Goal: Task Accomplishment & Management: Complete application form

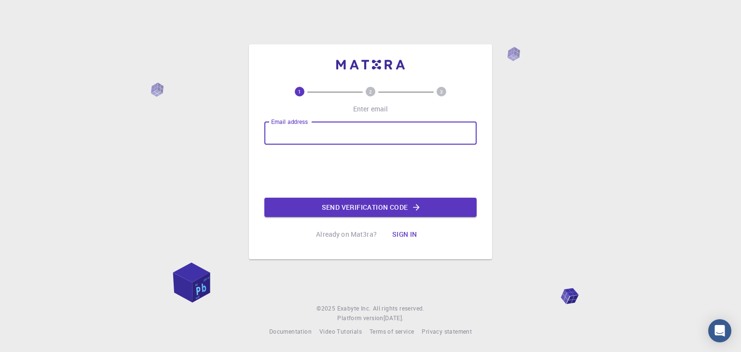
click at [309, 137] on input "Email address" at bounding box center [370, 133] width 212 height 23
type input "[EMAIL_ADDRESS][DOMAIN_NAME]"
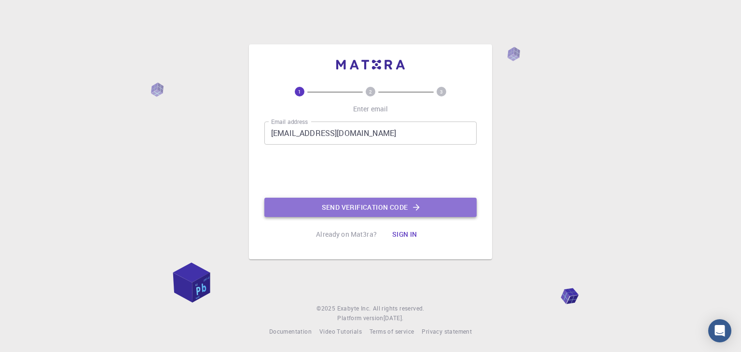
click at [345, 210] on button "Send verification code" at bounding box center [370, 207] width 212 height 19
click at [332, 206] on button "Send verification code" at bounding box center [370, 207] width 212 height 19
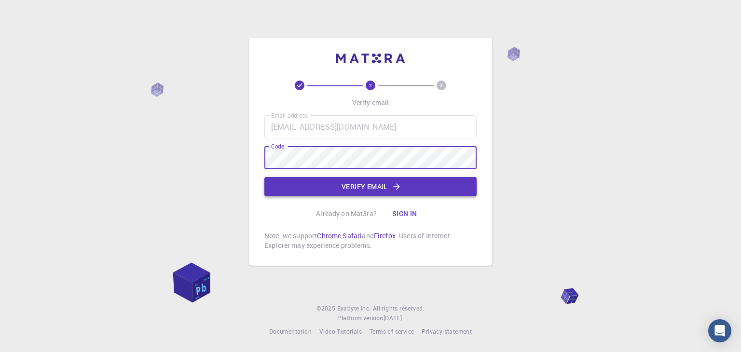
click at [389, 183] on button "Verify email" at bounding box center [370, 186] width 212 height 19
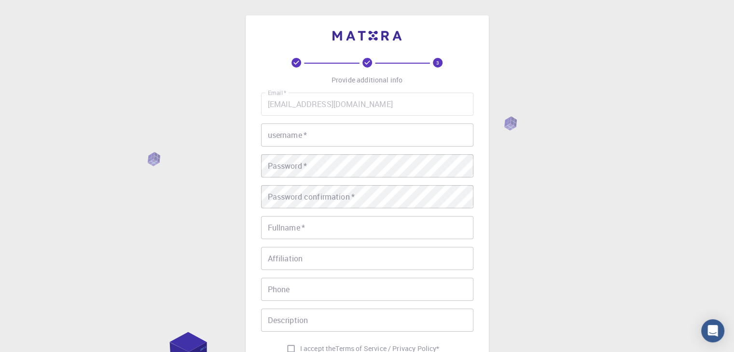
click at [312, 131] on input "username   *" at bounding box center [367, 135] width 212 height 23
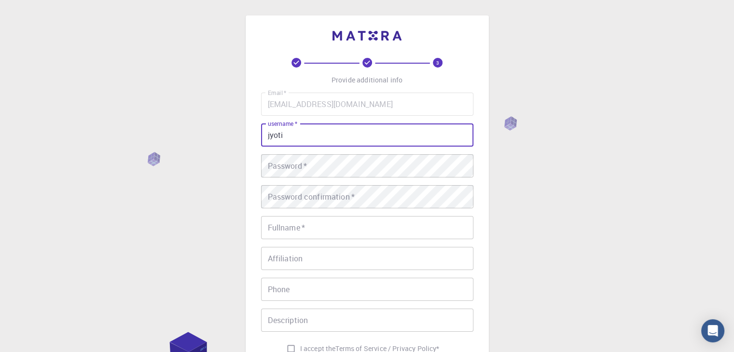
type input "jyoti"
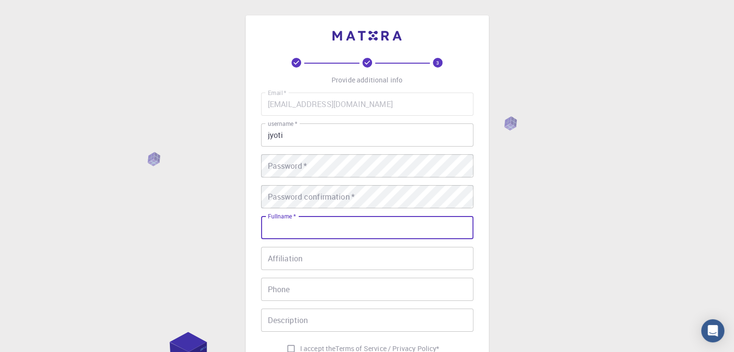
click at [282, 228] on input "Fullname   *" at bounding box center [367, 227] width 212 height 23
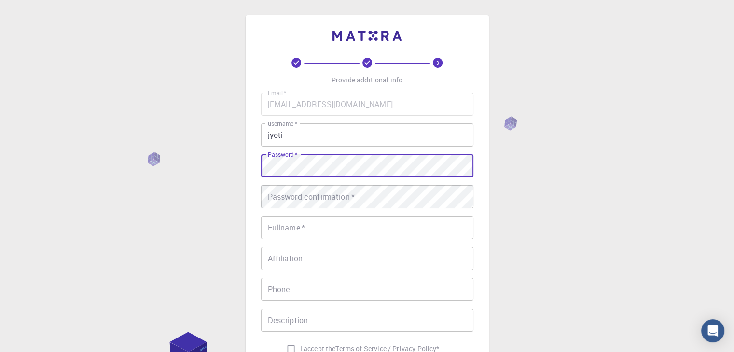
click at [289, 162] on div "Password   * Password   *" at bounding box center [367, 165] width 212 height 23
click at [207, 232] on div "3 Provide additional info Email   * [EMAIL_ADDRESS][DOMAIN_NAME] Email   * user…" at bounding box center [367, 245] width 734 height 491
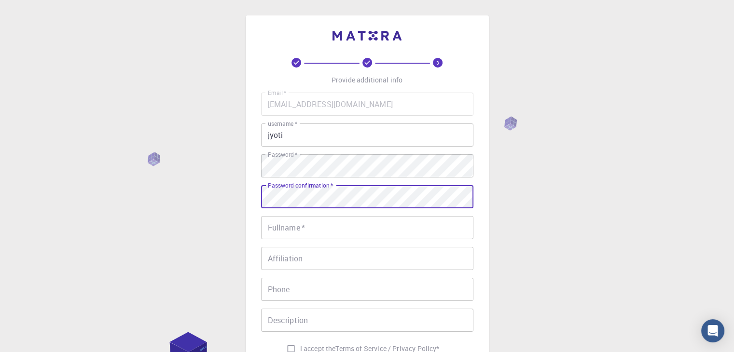
click at [289, 228] on input "Fullname   *" at bounding box center [367, 227] width 212 height 23
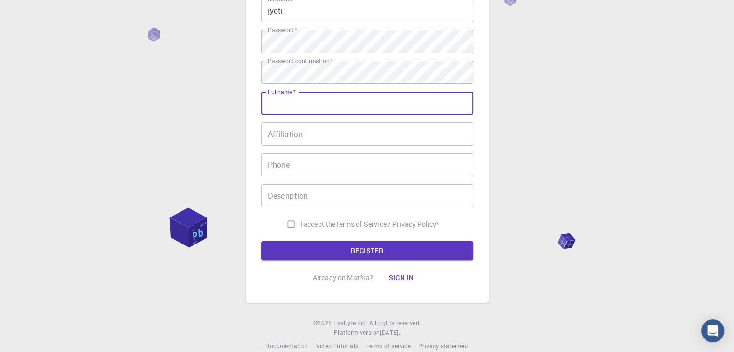
scroll to position [139, 0]
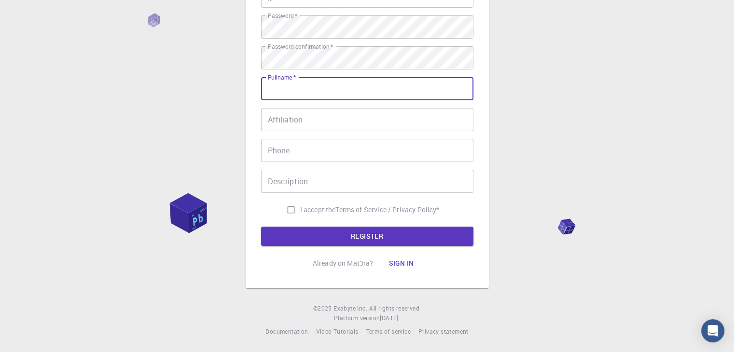
click at [287, 81] on div "Fullname   * Fullname   *" at bounding box center [367, 88] width 212 height 23
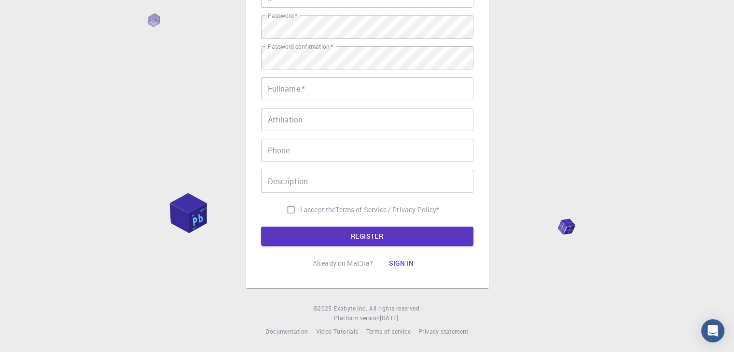
click at [293, 91] on input "Fullname   *" at bounding box center [367, 88] width 212 height 23
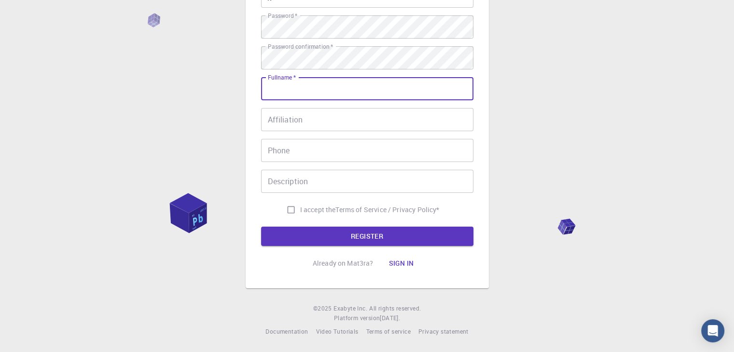
type input "[PERSON_NAME]"
type input "08318571725"
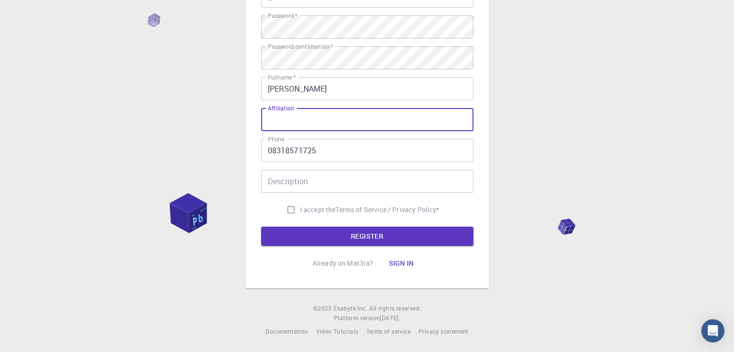
click at [290, 118] on input "Affiliation" at bounding box center [367, 119] width 212 height 23
type input "Era University"
click at [292, 175] on div "Description Description" at bounding box center [367, 181] width 212 height 23
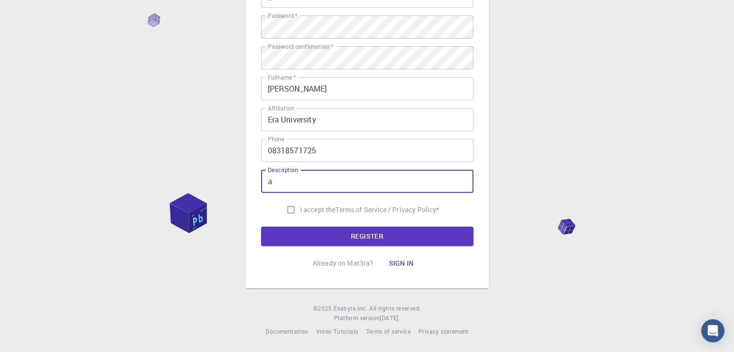
type input "a"
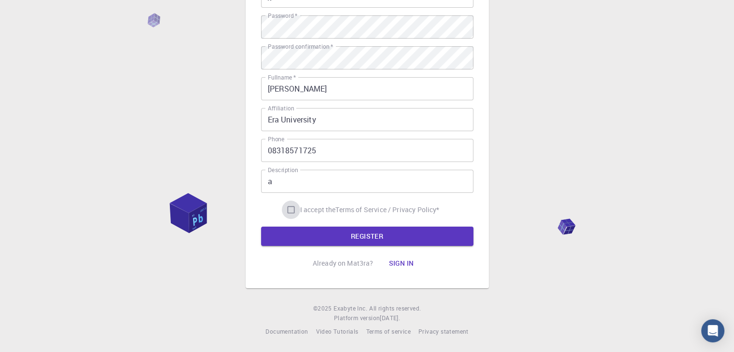
click at [286, 209] on input "I accept the Terms of Service / Privacy Policy *" at bounding box center [291, 210] width 18 height 18
checkbox input "true"
click at [329, 241] on button "REGISTER" at bounding box center [367, 236] width 212 height 19
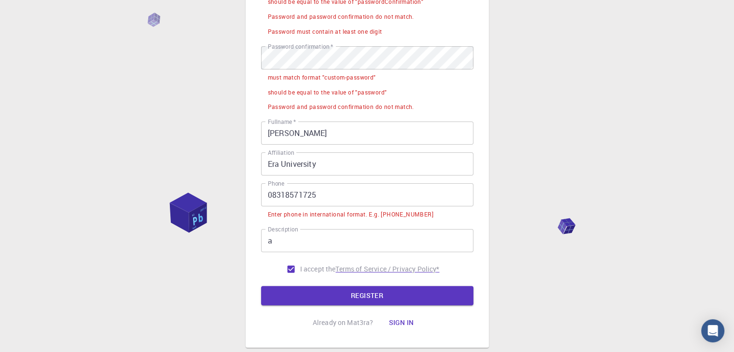
scroll to position [0, 0]
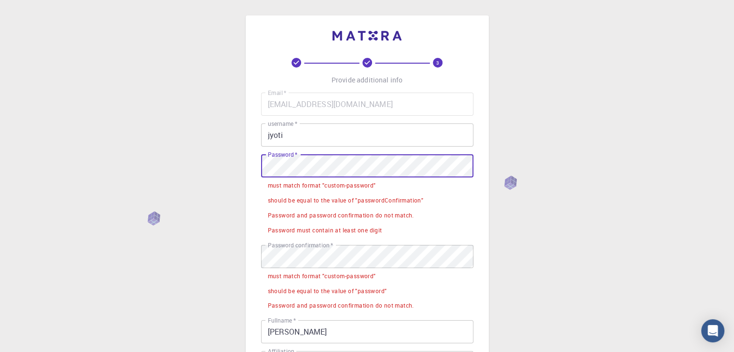
click at [219, 168] on div "3 Provide additional info Email   * [EMAIL_ADDRESS][DOMAIN_NAME] Email   * user…" at bounding box center [367, 305] width 734 height 610
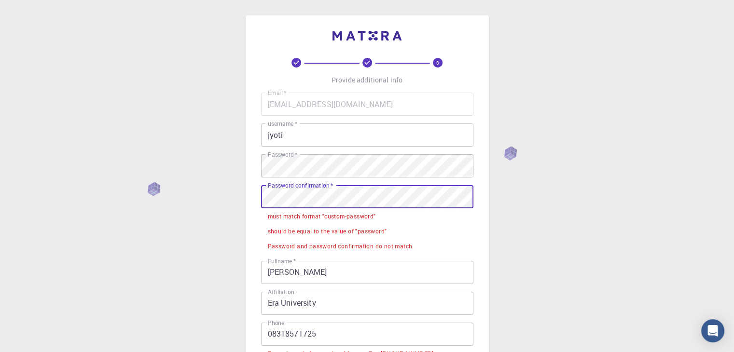
click at [255, 196] on div "3 Provide additional info Email   * [EMAIL_ADDRESS][DOMAIN_NAME] Email   * user…" at bounding box center [367, 251] width 243 height 472
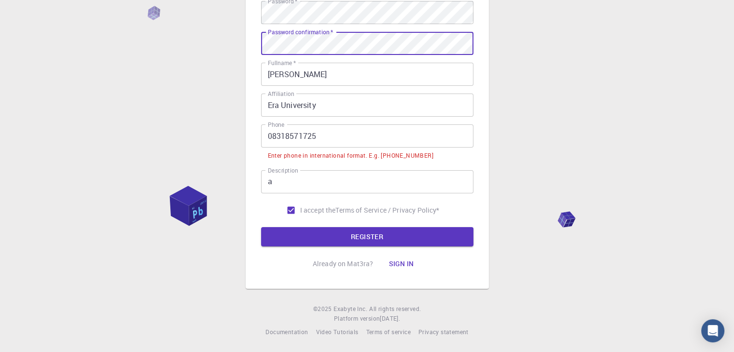
scroll to position [154, 0]
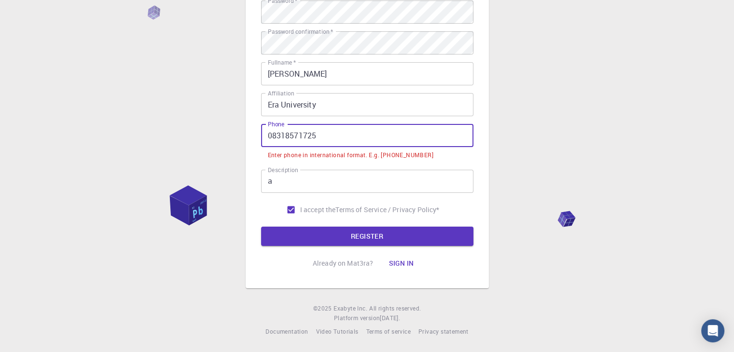
click at [288, 141] on input "08318571725" at bounding box center [367, 135] width 212 height 23
drag, startPoint x: 325, startPoint y: 135, endPoint x: 238, endPoint y: 133, distance: 86.9
click at [238, 133] on div "3 Provide additional info Email   * [EMAIL_ADDRESS][DOMAIN_NAME] Email   * user…" at bounding box center [367, 99] width 734 height 506
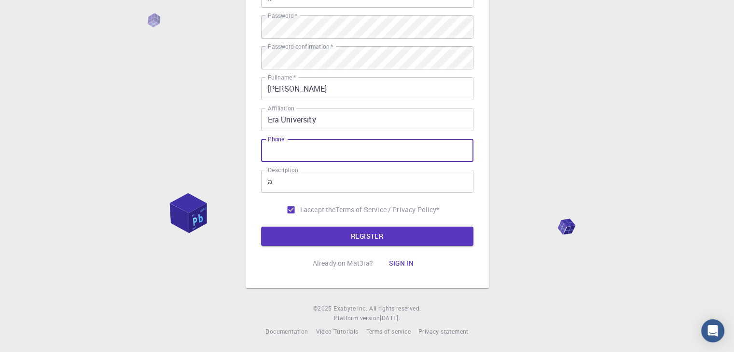
scroll to position [139, 0]
click at [410, 150] on input "8318571725" at bounding box center [367, 150] width 212 height 23
click at [312, 89] on input "[PERSON_NAME]" at bounding box center [367, 88] width 212 height 23
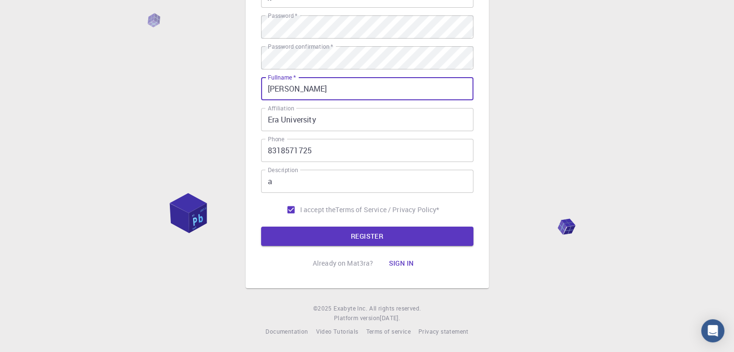
click at [544, 174] on div "3 Provide additional info Email   * [EMAIL_ADDRESS][DOMAIN_NAME] Email   * user…" at bounding box center [367, 106] width 734 height 491
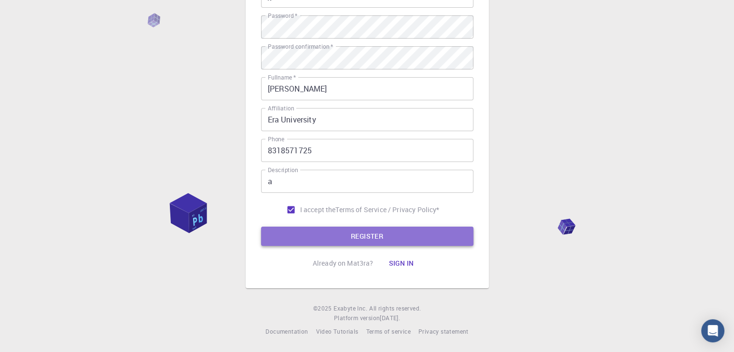
click at [363, 237] on button "REGISTER" at bounding box center [367, 236] width 212 height 19
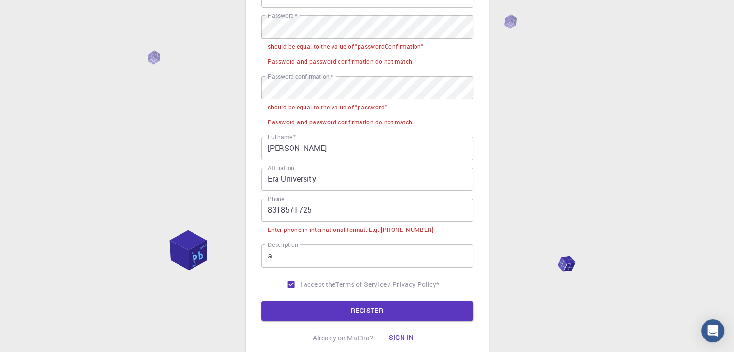
scroll to position [0, 0]
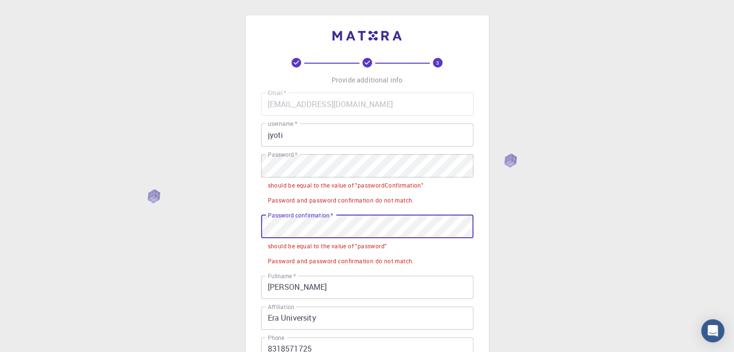
click at [247, 230] on div "3 Provide additional info Email   * [EMAIL_ADDRESS][DOMAIN_NAME] Email   * user…" at bounding box center [367, 258] width 243 height 487
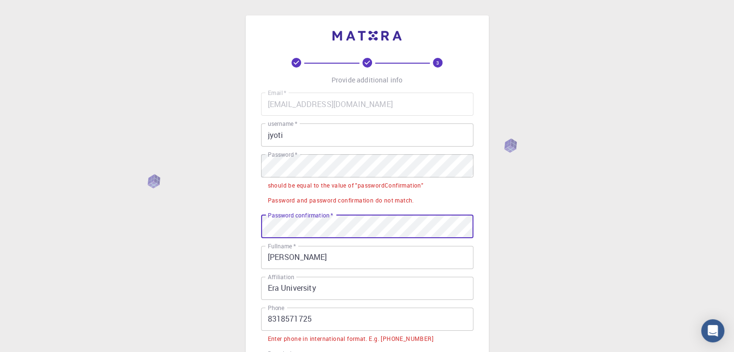
click at [330, 262] on input "[PERSON_NAME]" at bounding box center [367, 257] width 212 height 23
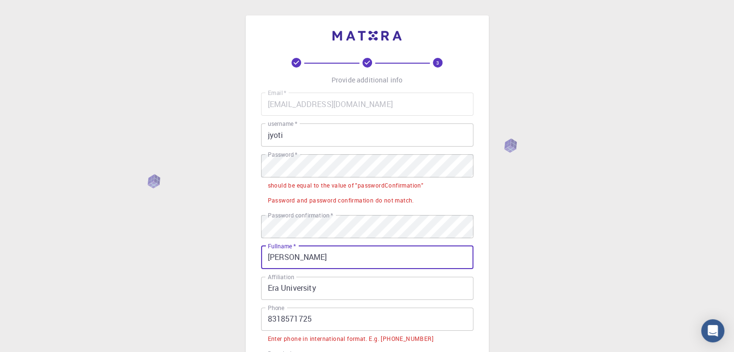
click at [548, 251] on div "3 Provide additional info Email   * [EMAIL_ADDRESS][DOMAIN_NAME] Email   * user…" at bounding box center [367, 268] width 734 height 536
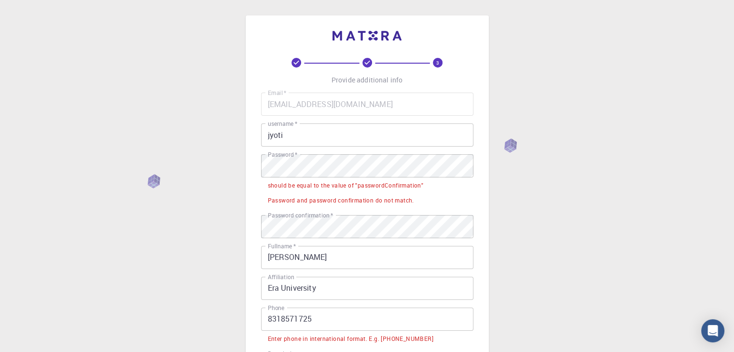
scroll to position [183, 0]
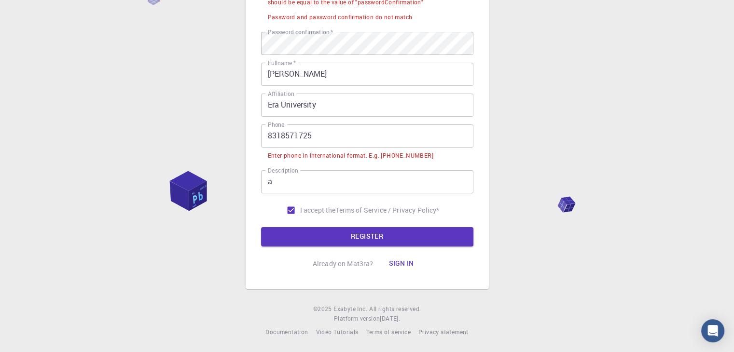
click at [311, 131] on input "8318571725" at bounding box center [367, 135] width 212 height 23
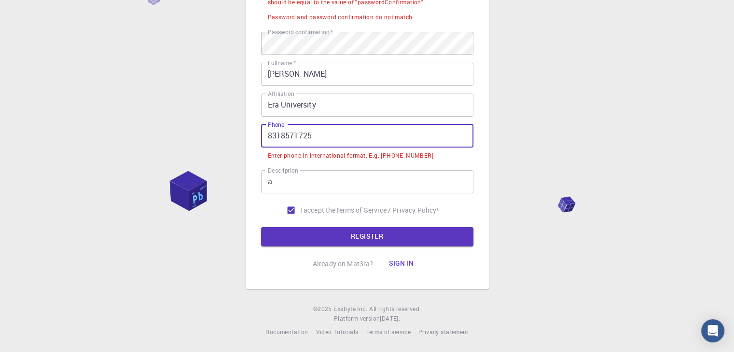
click at [266, 138] on input "8318571725" at bounding box center [367, 135] width 212 height 23
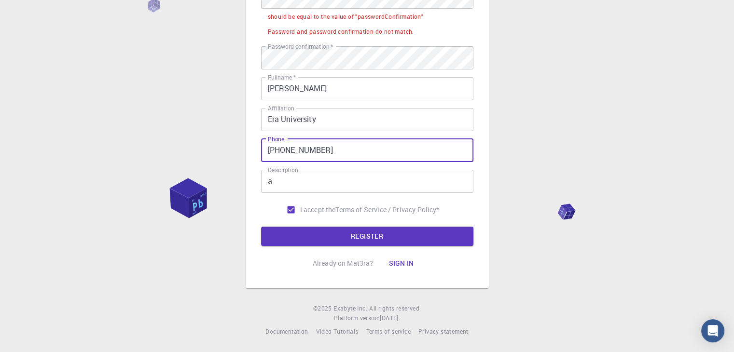
scroll to position [168, 0]
type input "[PHONE_NUMBER]"
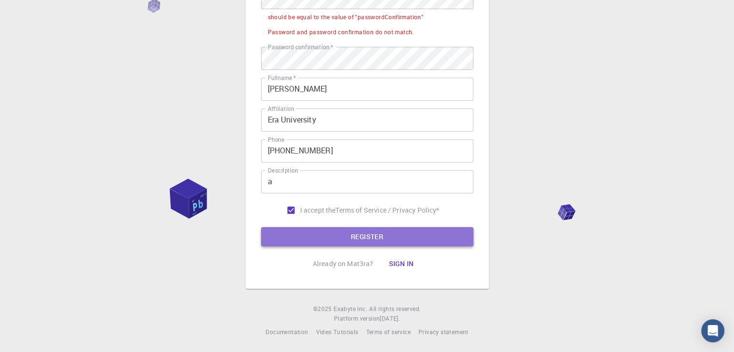
click at [320, 236] on button "REGISTER" at bounding box center [367, 236] width 212 height 19
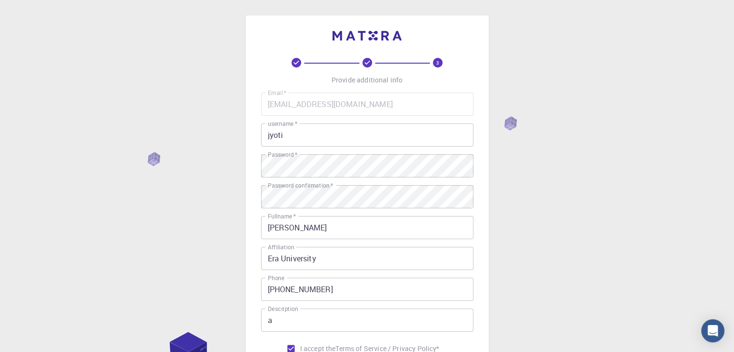
scroll to position [139, 0]
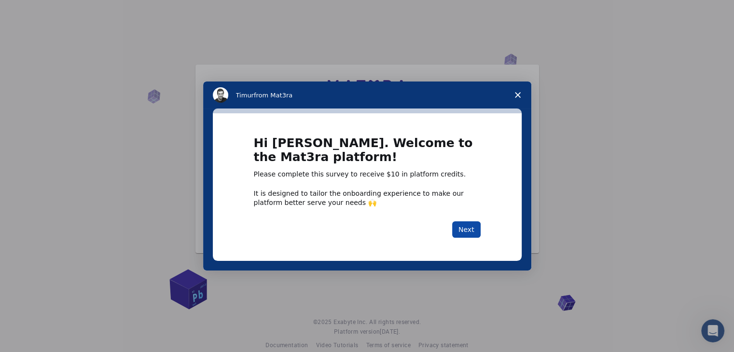
click at [464, 226] on button "Next" at bounding box center [466, 229] width 28 height 16
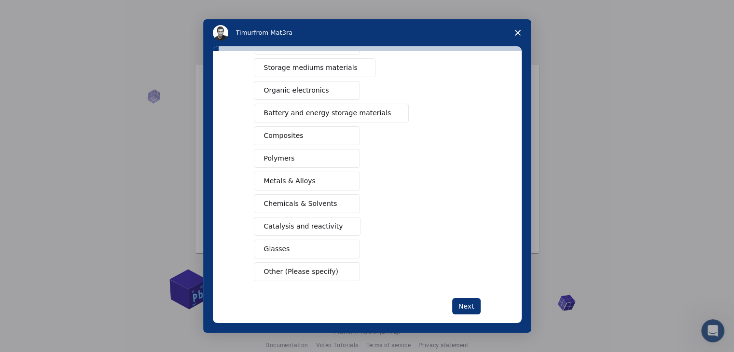
scroll to position [111, 0]
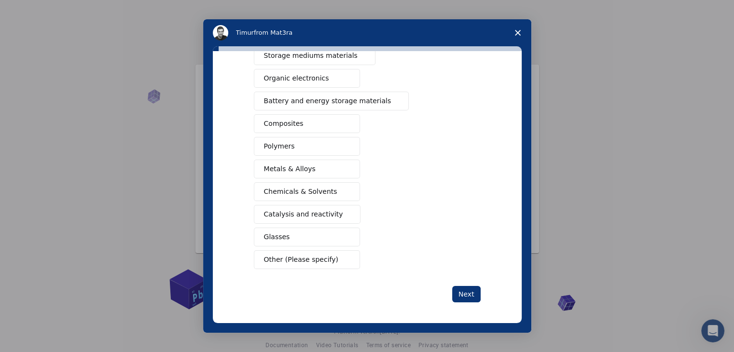
click at [305, 188] on span "Chemicals & Solvents" at bounding box center [300, 192] width 73 height 10
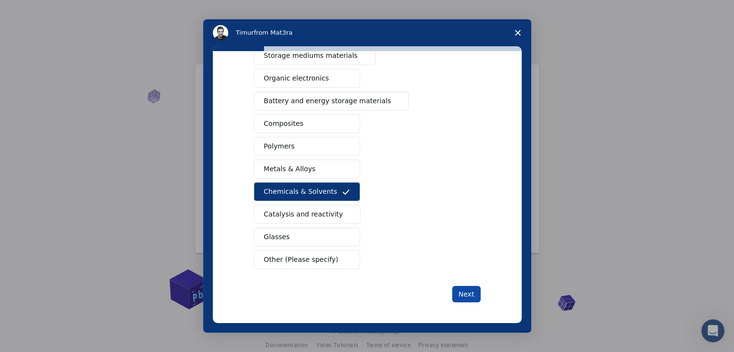
click at [462, 298] on button "Next" at bounding box center [466, 294] width 28 height 16
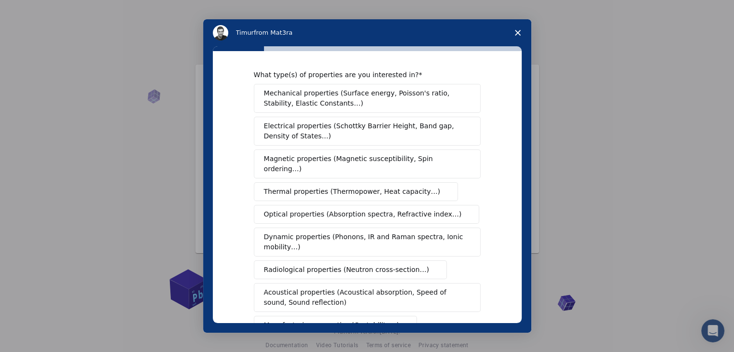
scroll to position [0, 0]
